Goal: Information Seeking & Learning: Learn about a topic

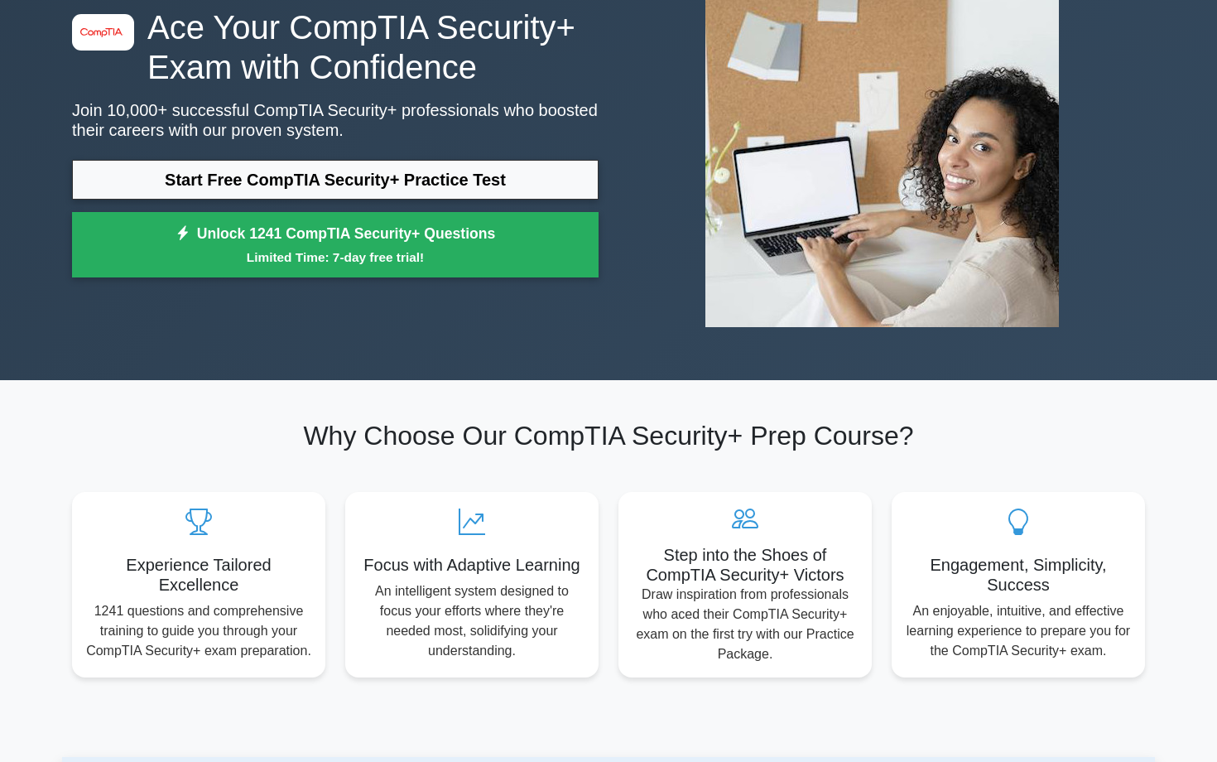
scroll to position [154, 0]
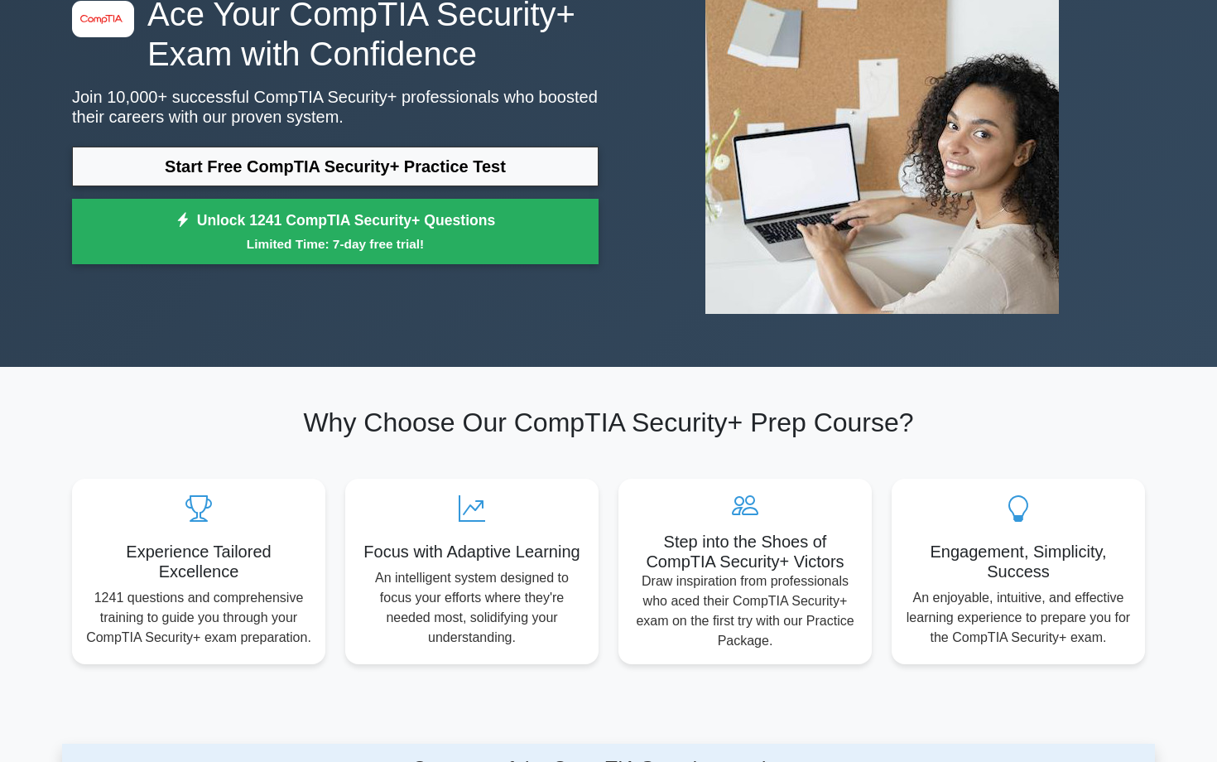
click at [370, 158] on link "Start Free CompTIA Security+ Practice Test" at bounding box center [335, 167] width 527 height 40
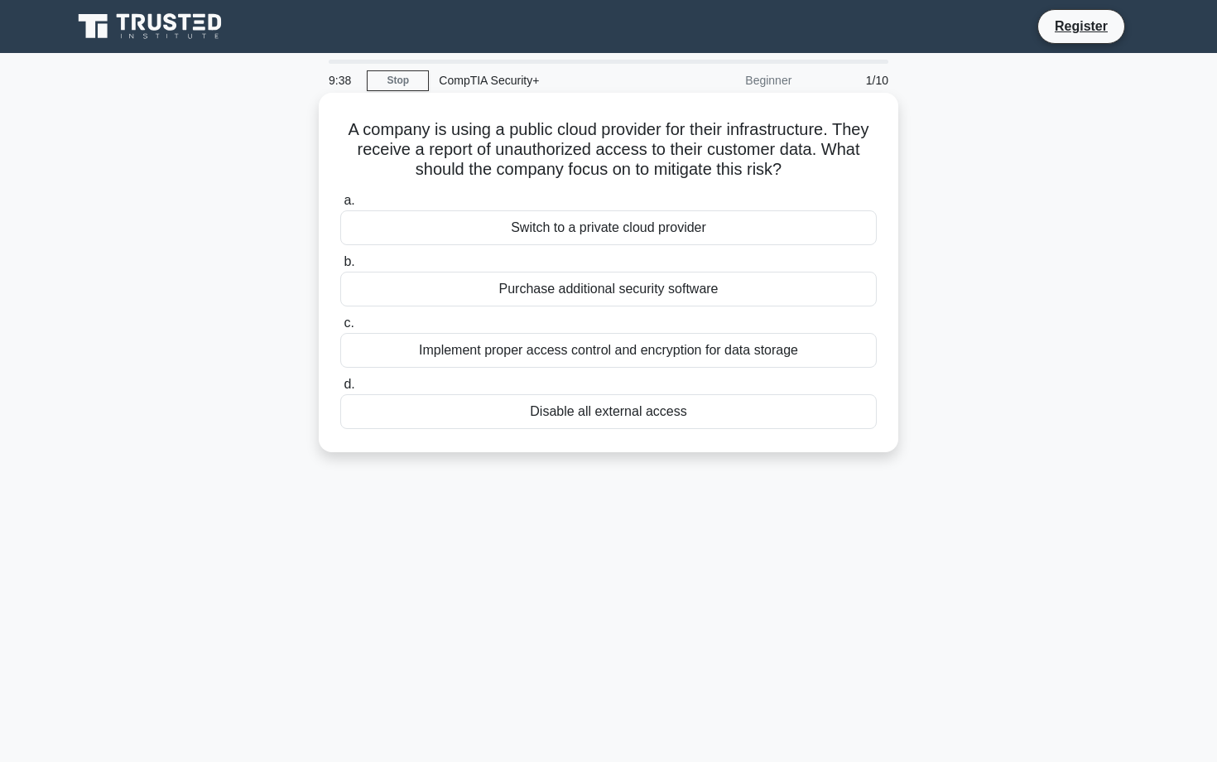
click at [797, 359] on div "Implement proper access control and encryption for data storage" at bounding box center [608, 350] width 537 height 35
click at [340, 329] on input "c. Implement proper access control and encryption for data storage" at bounding box center [340, 323] width 0 height 11
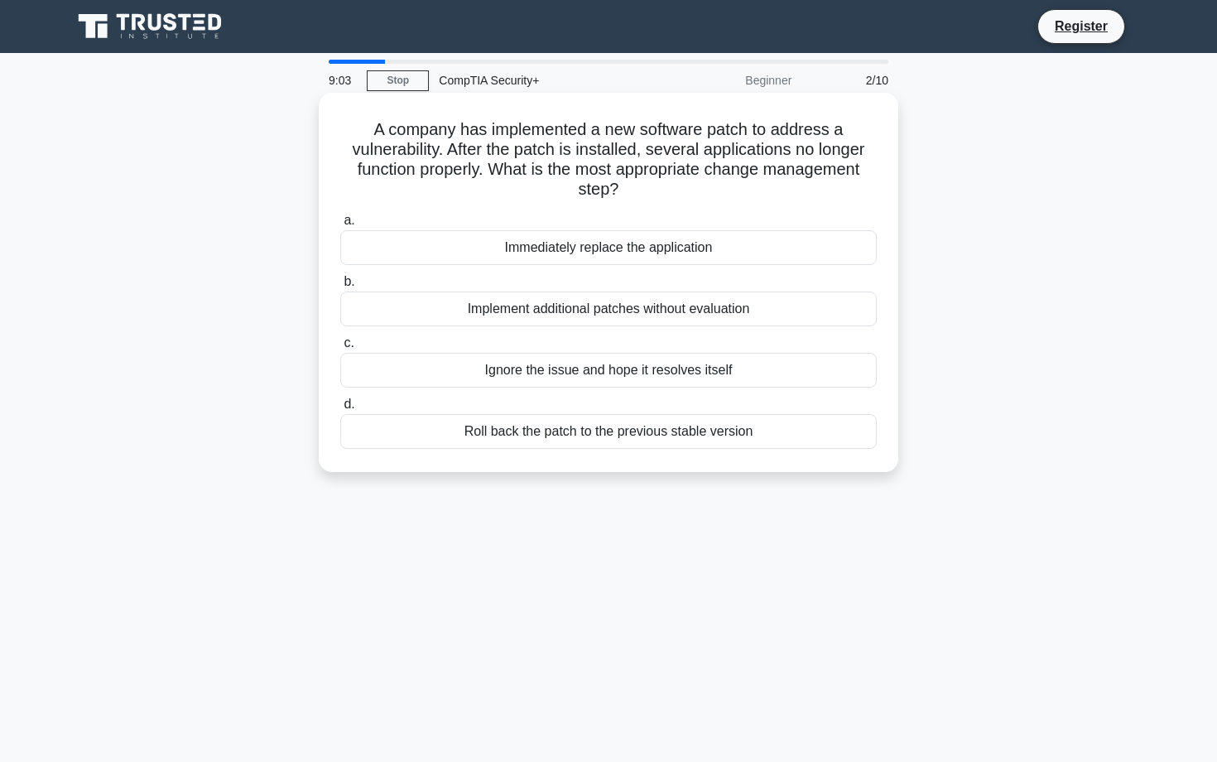
click at [691, 431] on div "Roll back the patch to the previous stable version" at bounding box center [608, 431] width 537 height 35
click at [340, 410] on input "d. Roll back the patch to the previous stable version" at bounding box center [340, 404] width 0 height 11
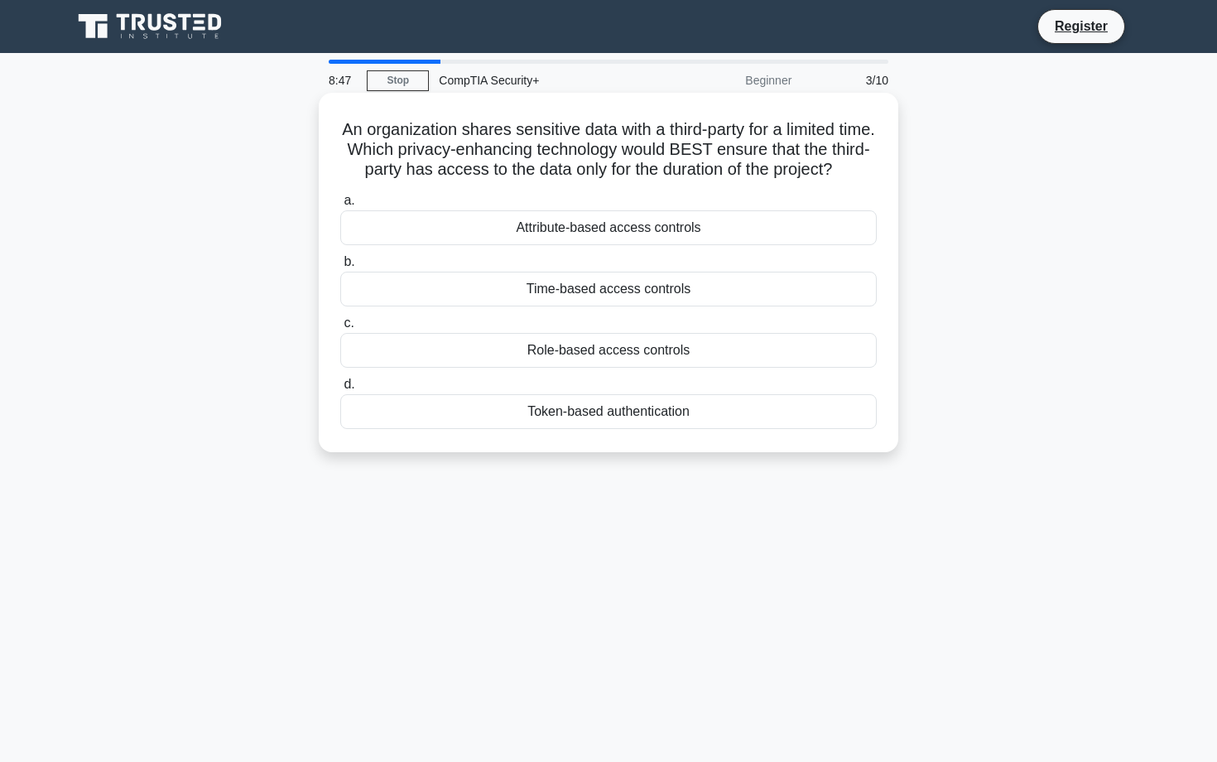
click at [667, 291] on div "Time-based access controls" at bounding box center [608, 289] width 537 height 35
click at [340, 267] on input "b. Time-based access controls" at bounding box center [340, 262] width 0 height 11
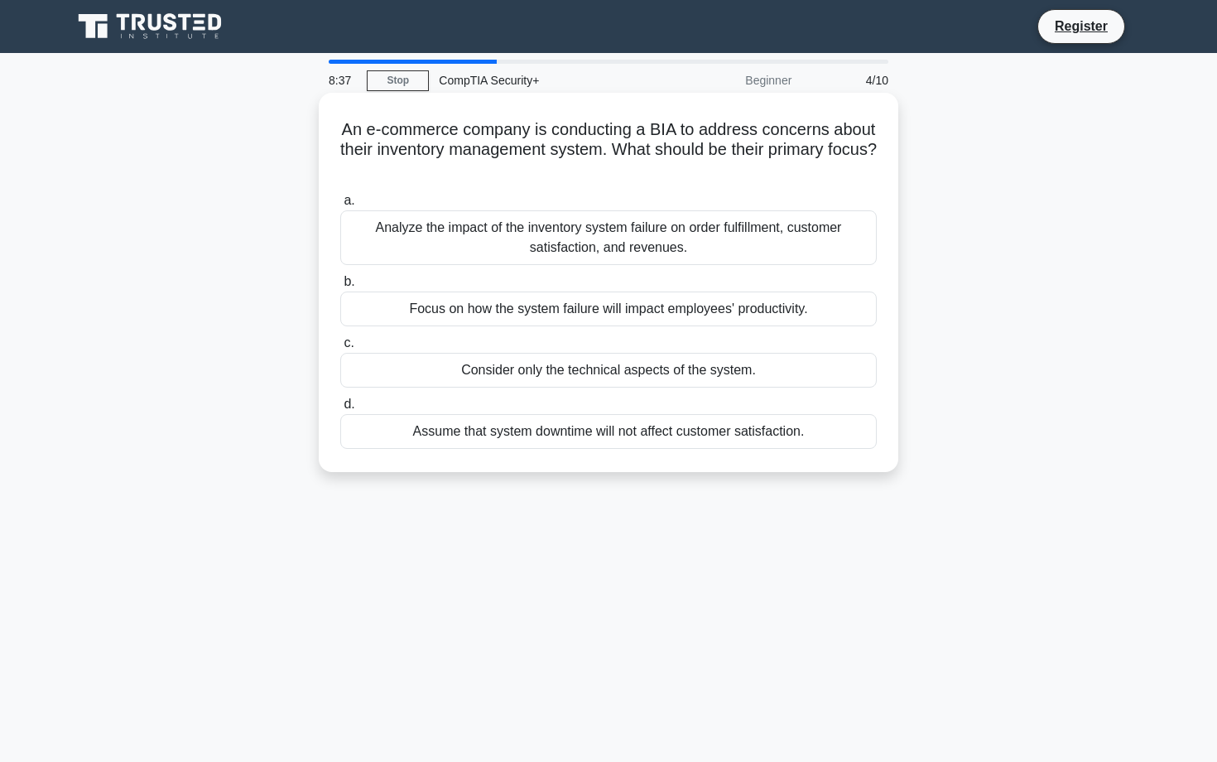
click at [676, 232] on div "Analyze the impact of the inventory system failure on order fulfillment, custom…" at bounding box center [608, 237] width 537 height 55
click at [340, 206] on input "a. Analyze the impact of the inventory system failure on order fulfillment, cus…" at bounding box center [340, 200] width 0 height 11
